Goal: Information Seeking & Learning: Check status

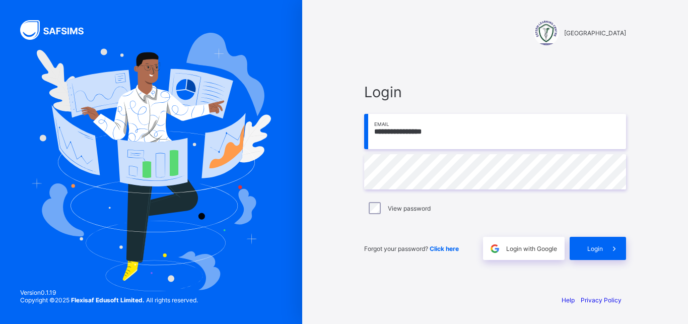
type input "**********"
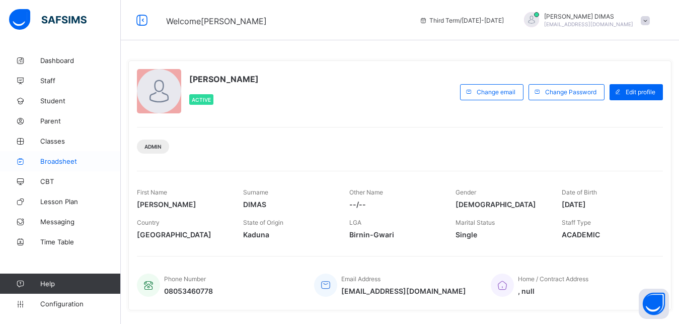
click at [61, 158] on span "Broadsheet" at bounding box center [80, 161] width 81 height 8
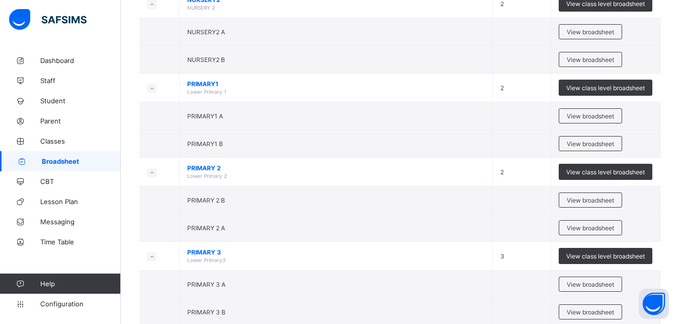
scroll to position [462, 0]
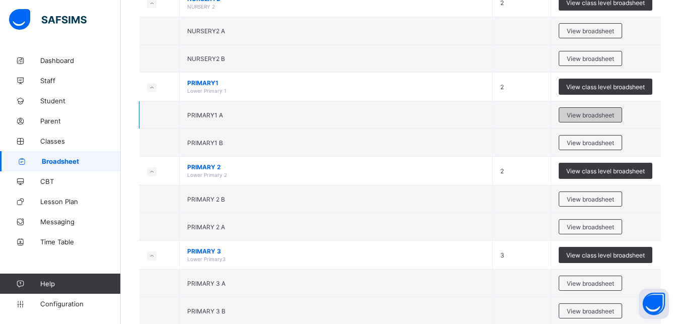
click at [602, 110] on div "View broadsheet" at bounding box center [590, 114] width 63 height 15
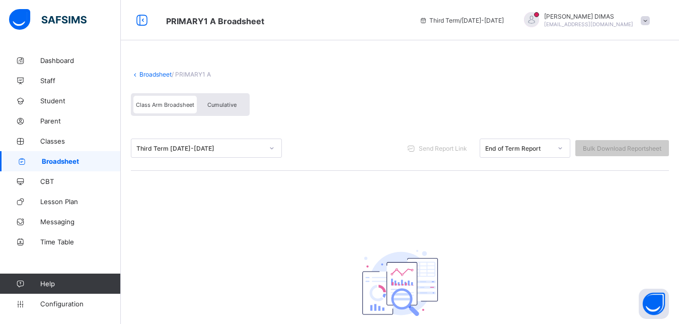
click at [73, 159] on span "Broadsheet" at bounding box center [81, 161] width 79 height 8
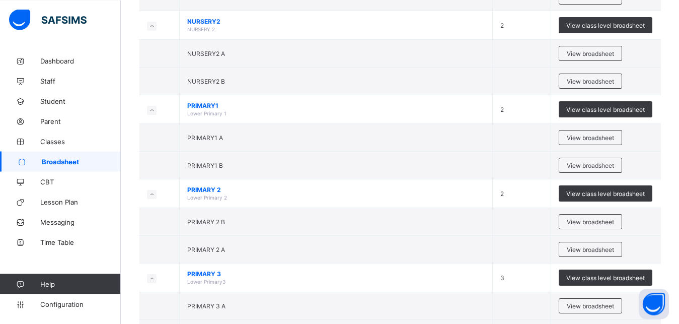
scroll to position [464, 0]
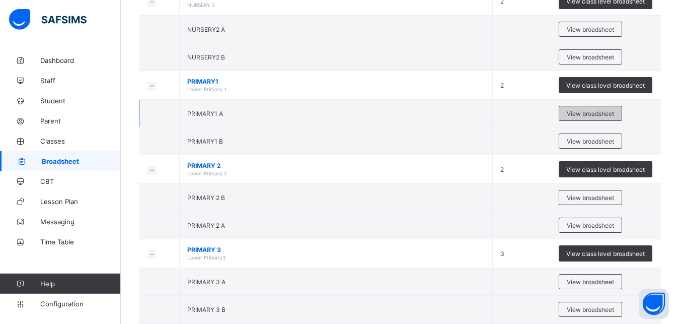
click at [607, 111] on span "View broadsheet" at bounding box center [590, 114] width 47 height 8
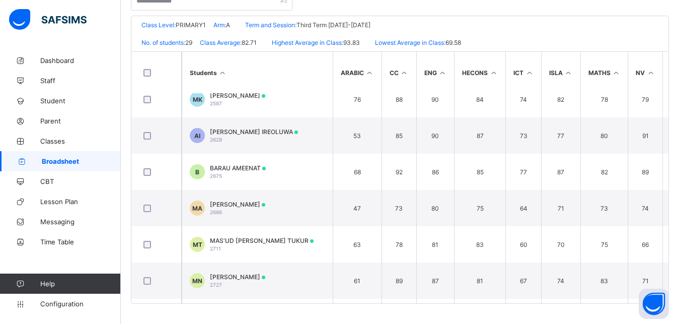
scroll to position [776, 0]
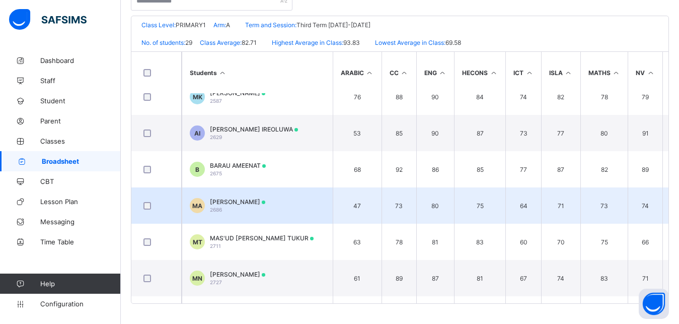
click at [248, 203] on span "[PERSON_NAME]" at bounding box center [237, 202] width 55 height 8
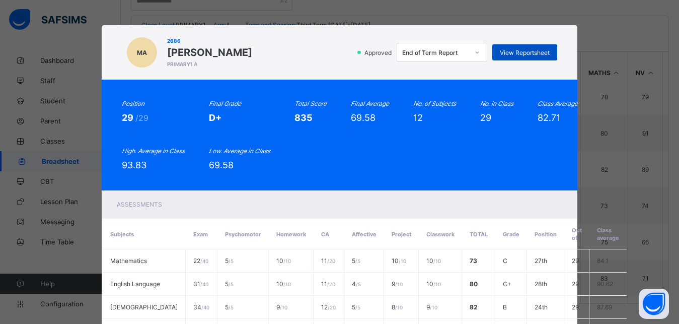
click at [533, 51] on span "View Reportsheet" at bounding box center [525, 53] width 50 height 8
click at [520, 153] on div "Position 29 /29 Final Grade D+ Total Score 835 Final Average 69.58 No. of Subje…" at bounding box center [339, 135] width 435 height 70
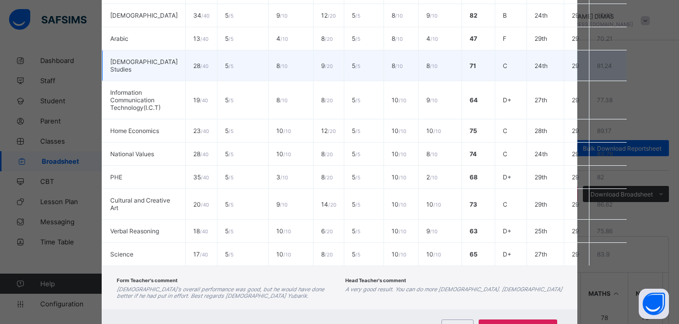
scroll to position [331, 0]
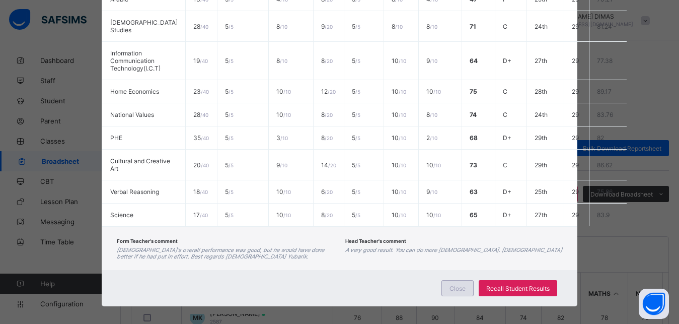
click at [450, 284] on span "Close" at bounding box center [458, 288] width 16 height 8
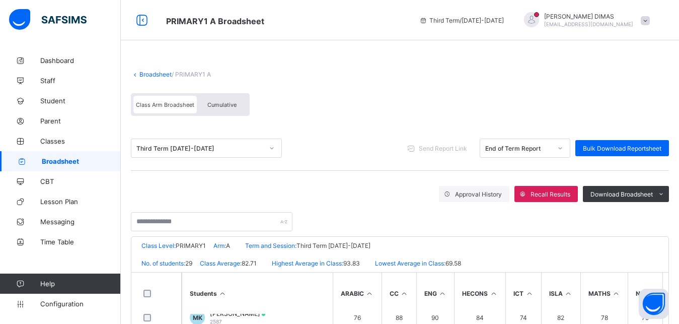
click at [222, 105] on span "Cumulative" at bounding box center [221, 104] width 29 height 7
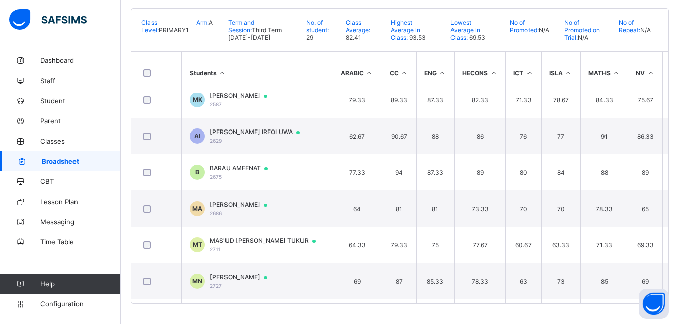
scroll to position [793, 0]
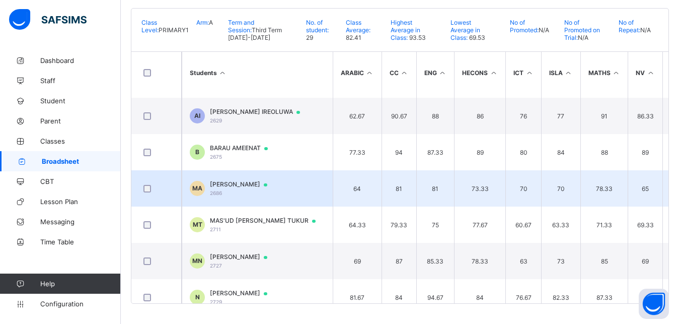
click at [269, 191] on div "MUHAMMAD MUHAMMAD ADAMU 2686" at bounding box center [243, 188] width 67 height 16
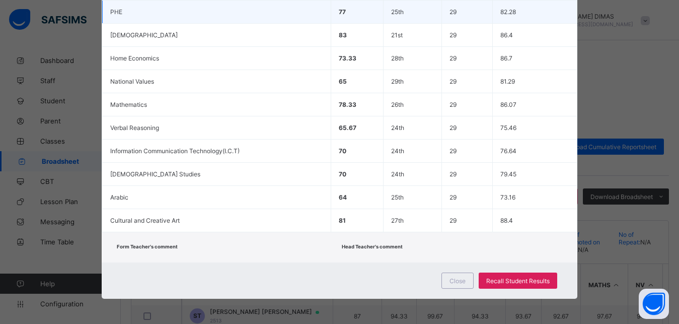
scroll to position [657, 0]
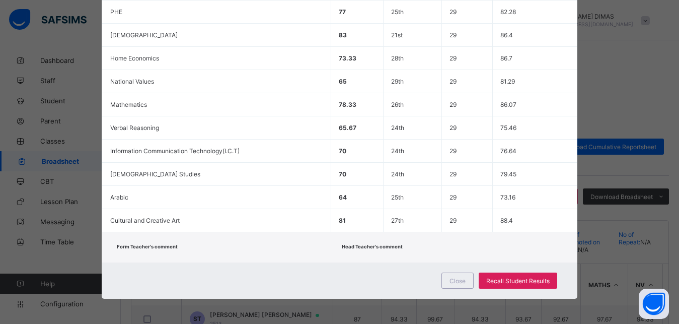
click at [397, 276] on div "Close Recall Student Results" at bounding box center [339, 280] width 475 height 36
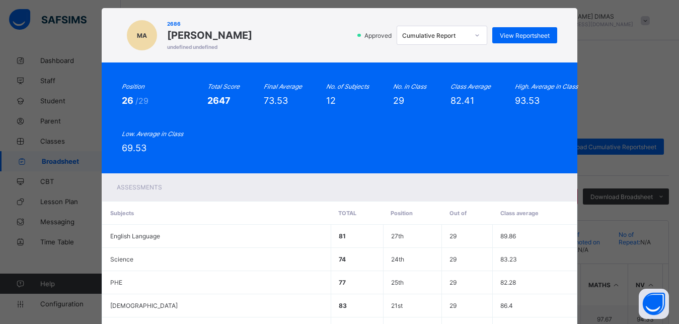
scroll to position [0, 0]
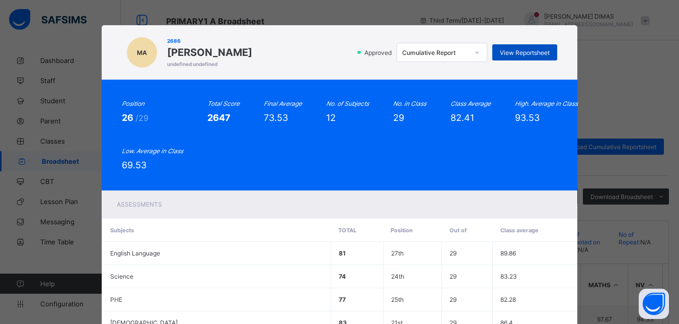
click at [515, 49] on span "View Reportsheet" at bounding box center [525, 53] width 50 height 8
click at [449, 75] on div "MA 2686 MUHAMMAD MUHAMMAD ADAMU undefined undefined Approved Cumulative Report …" at bounding box center [339, 52] width 475 height 54
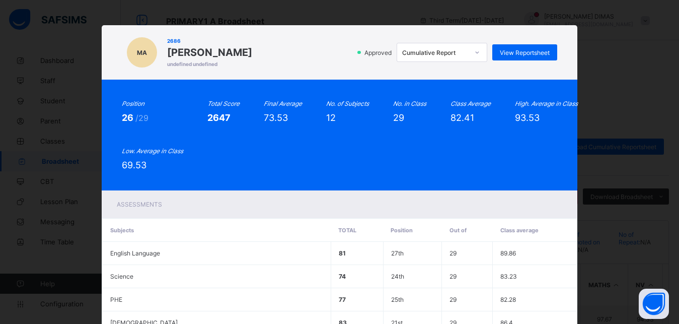
click at [250, 40] on span "2686" at bounding box center [209, 41] width 85 height 6
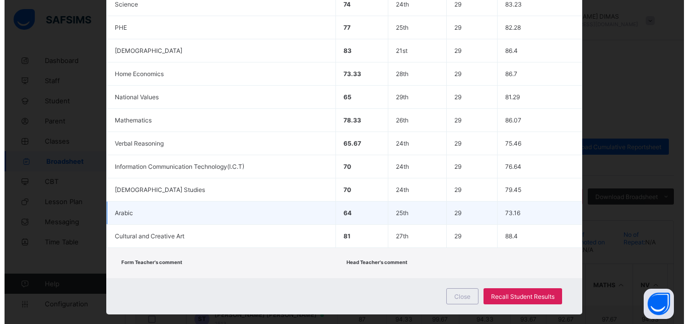
scroll to position [287, 0]
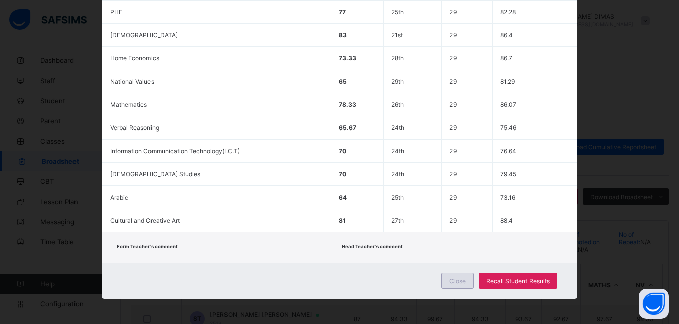
click at [453, 278] on span "Close" at bounding box center [458, 281] width 16 height 8
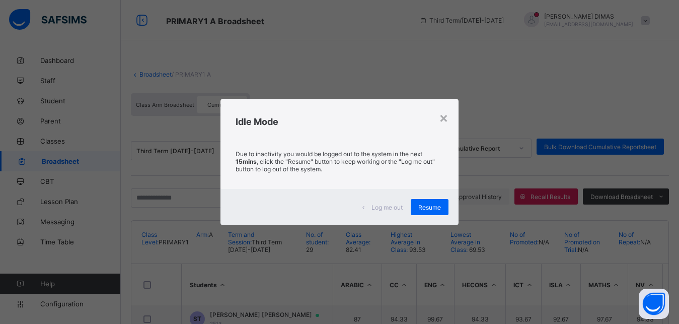
click at [390, 206] on span "Log me out" at bounding box center [387, 207] width 31 height 8
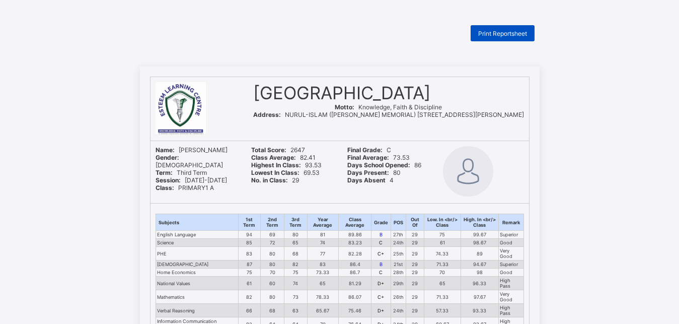
click at [489, 32] on span "Print Reportsheet" at bounding box center [502, 34] width 49 height 8
